Goal: Task Accomplishment & Management: Use online tool/utility

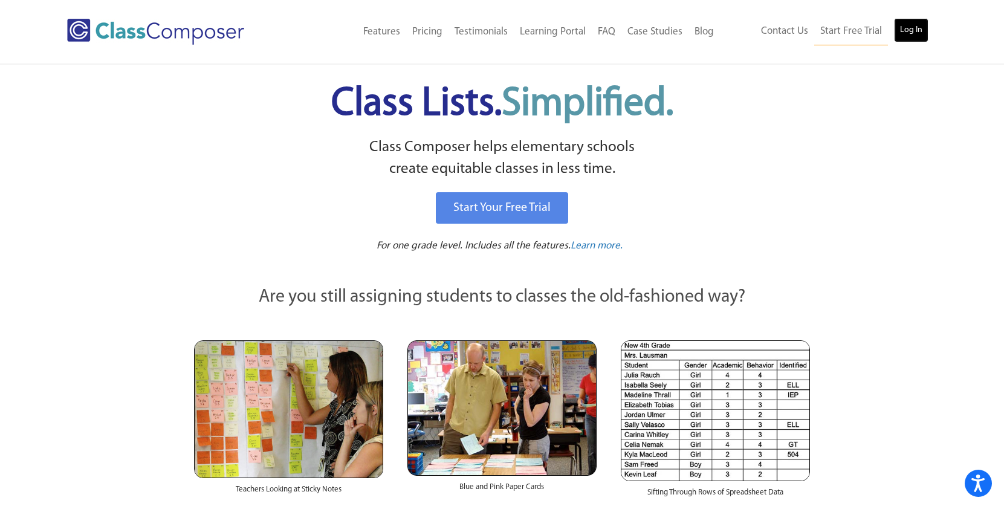
click at [920, 30] on link "Log In" at bounding box center [911, 30] width 34 height 24
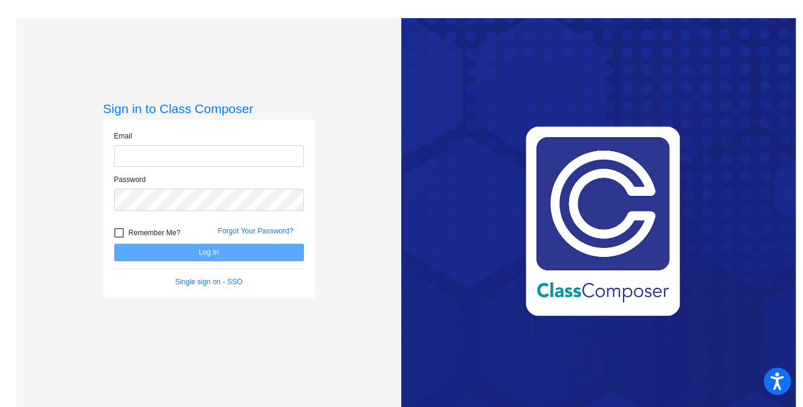
type input "kduncan@lcusd.net"
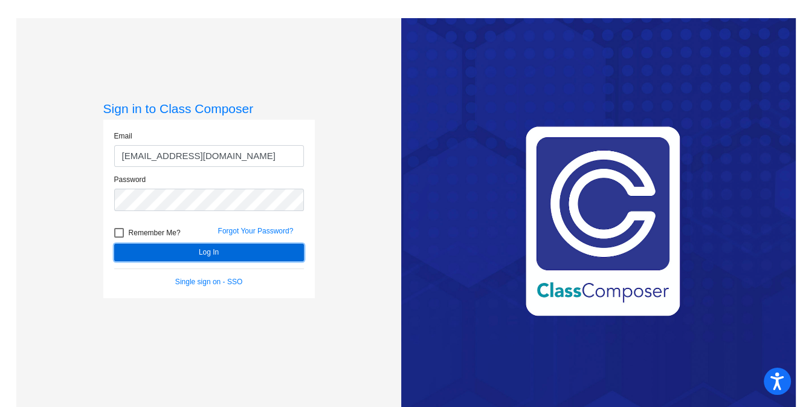
click at [273, 254] on button "Log In" at bounding box center [209, 252] width 190 height 18
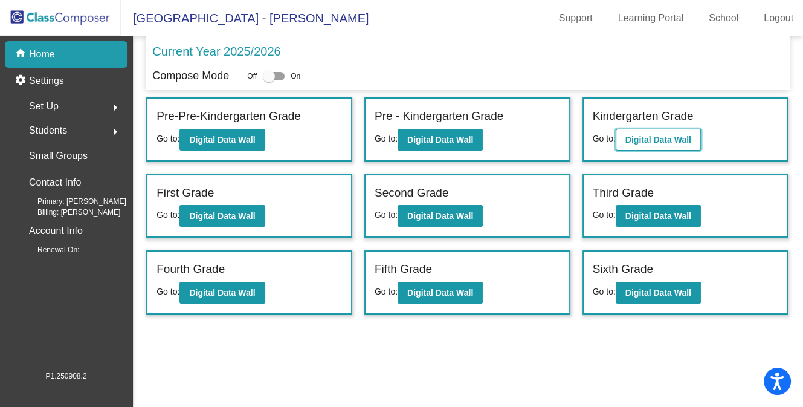
click at [649, 147] on button "Digital Data Wall" at bounding box center [658, 140] width 85 height 22
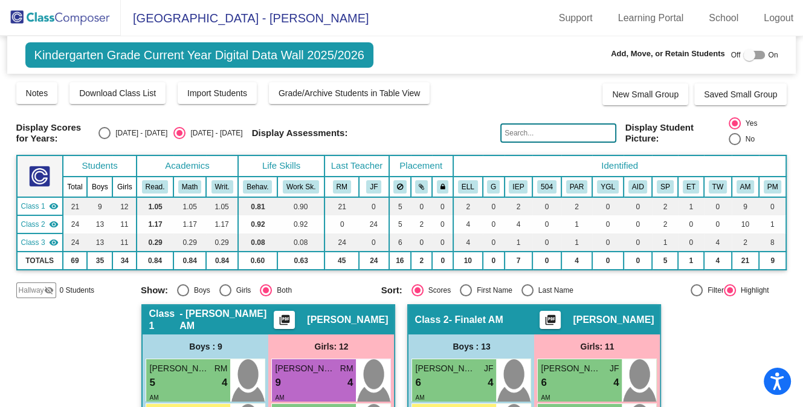
click at [111, 132] on div "Select an option" at bounding box center [104, 133] width 12 height 12
click at [105, 139] on input "2024 - 2025" at bounding box center [104, 139] width 1 height 1
radio input "true"
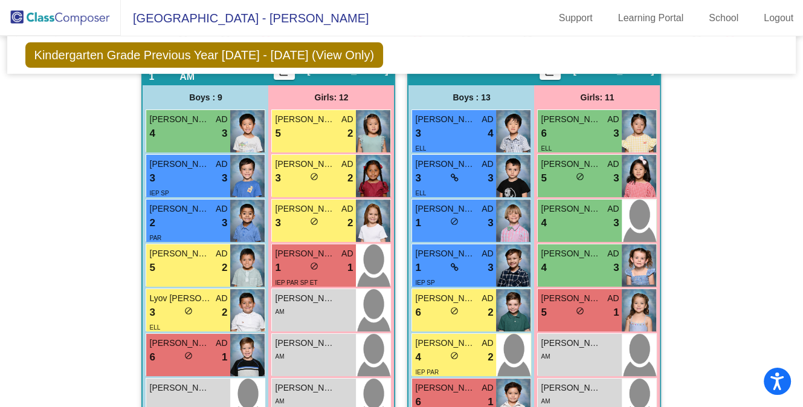
scroll to position [244, 0]
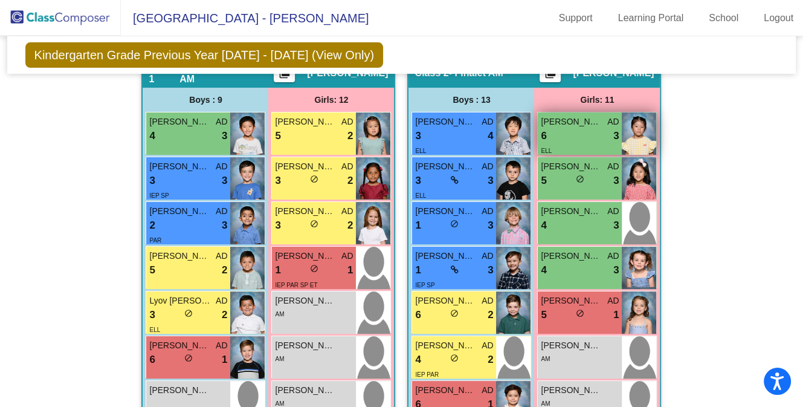
click at [594, 130] on div "6 lock do_not_disturb_alt 3" at bounding box center [580, 136] width 78 height 16
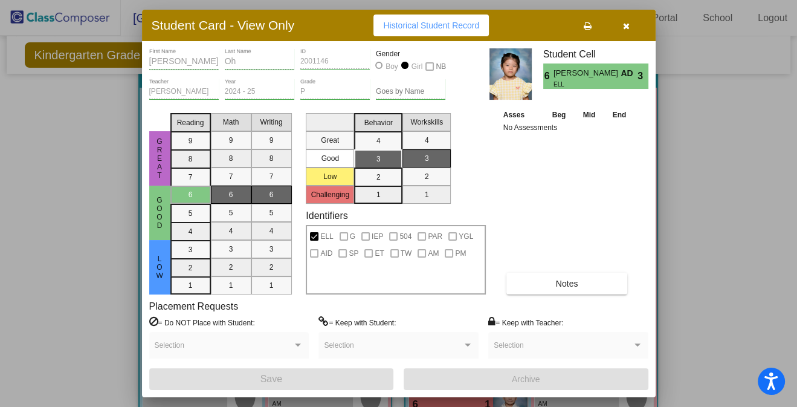
click at [630, 27] on button "button" at bounding box center [626, 25] width 39 height 22
